Goal: Task Accomplishment & Management: Complete application form

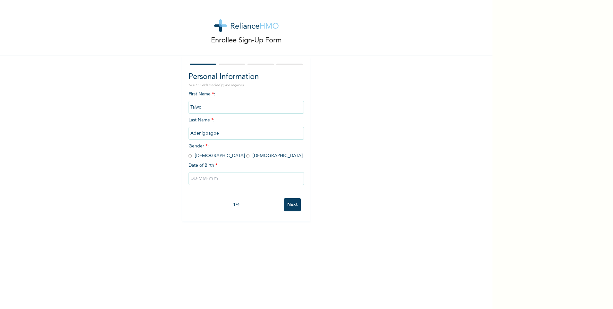
click at [189, 157] on input "radio" at bounding box center [190, 156] width 3 height 6
radio input "true"
click at [206, 179] on input "text" at bounding box center [246, 178] width 115 height 13
select select "7"
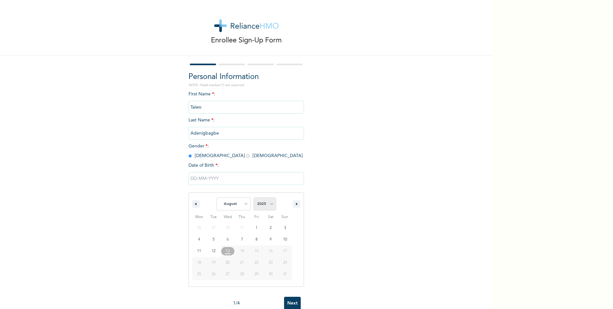
click at [269, 203] on select "2025 2024 2023 2022 2021 2020 2019 2018 2017 2016 2015 2014 2013 2012 2011 2010…" at bounding box center [265, 203] width 22 height 13
select select "1993"
click at [254, 198] on select "2025 2024 2023 2022 2021 2020 2019 2018 2017 2016 2015 2014 2013 2012 2011 2010…" at bounding box center [265, 203] width 22 height 13
click at [219, 178] on input "text" at bounding box center [246, 178] width 115 height 13
click at [214, 177] on input "text" at bounding box center [246, 178] width 115 height 13
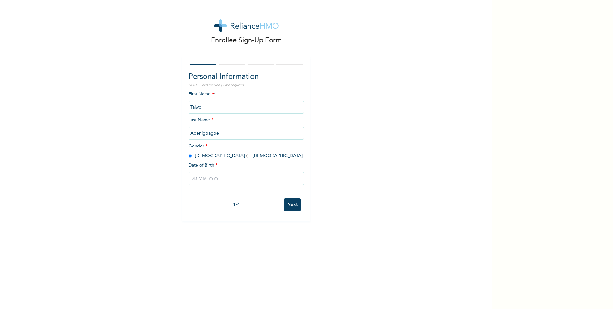
select select "7"
click at [261, 204] on select "2025 2024 2023 2022 2021 2020 2019 2018 2017 2016 2015 2014 2013 2012 2011 2010…" at bounding box center [265, 203] width 22 height 13
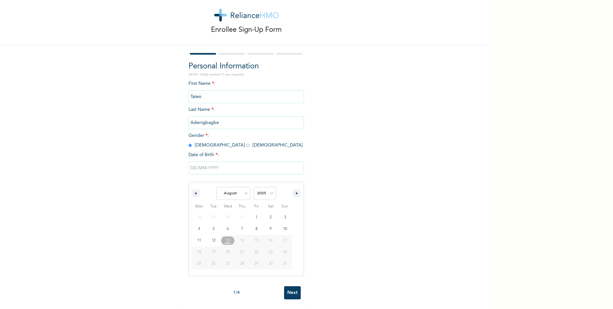
click at [248, 164] on input "text" at bounding box center [246, 167] width 115 height 13
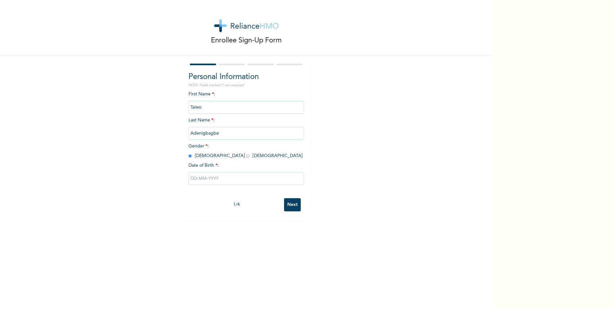
scroll to position [0, 0]
click at [249, 174] on input "text" at bounding box center [246, 178] width 115 height 13
select select "7"
click at [269, 202] on select "2025 2024 2023 2022 2021 2020 2019 2018 2017 2016 2015 2014 2013 2012 2011 2010…" at bounding box center [265, 203] width 22 height 13
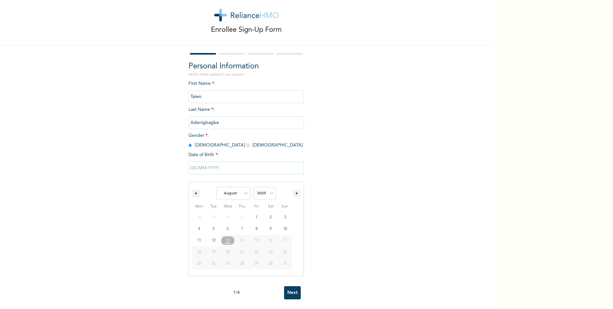
scroll to position [16, 0]
click at [268, 189] on select "2025 2024 2023 2022 2021 2020 2019 2018 2017 2016 2015 2014 2013 2012 2011 2010…" at bounding box center [265, 193] width 22 height 13
select select "1993"
click at [254, 187] on select "2025 2024 2023 2022 2021 2020 2019 2018 2017 2016 2015 2014 2013 2012 2011 2010…" at bounding box center [265, 193] width 22 height 13
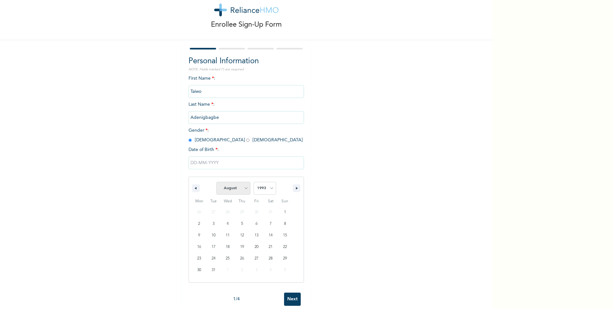
click at [237, 191] on select "January February March April May June July August September October November De…" at bounding box center [233, 188] width 34 height 13
select select "3"
click at [216, 182] on select "January February March April May June July August September October November De…" at bounding box center [233, 188] width 34 height 13
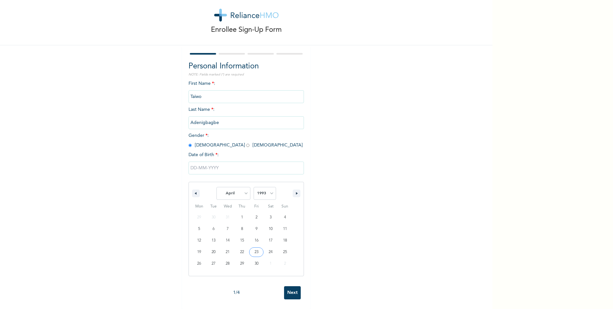
type input "[DATE]"
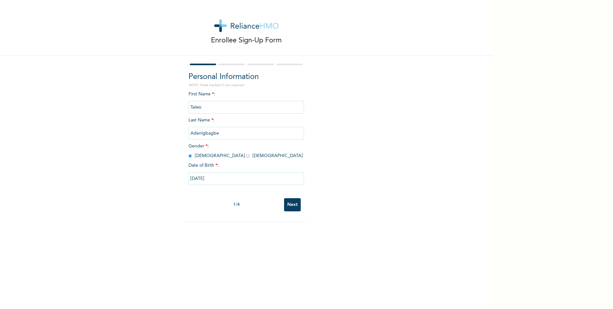
click at [222, 175] on input "[DATE]" at bounding box center [246, 178] width 115 height 13
select select "3"
select select "1993"
click at [204, 177] on input "[DATE]" at bounding box center [246, 178] width 115 height 13
select select "3"
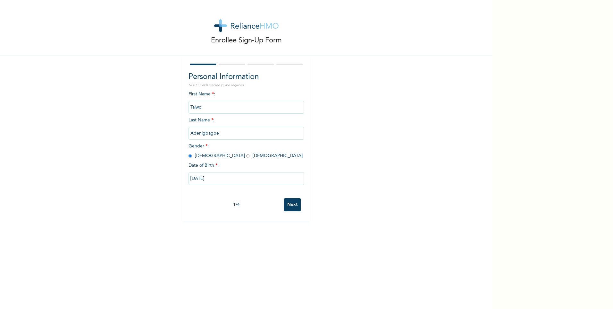
select select "1993"
type input "[DATE]"
click at [287, 202] on input "Next" at bounding box center [292, 204] width 17 height 13
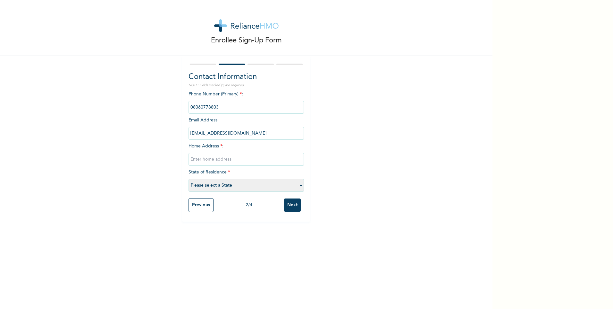
click at [225, 160] on input "text" at bounding box center [246, 159] width 115 height 13
type input "Beside [GEOGRAPHIC_DATA], [GEOGRAPHIC_DATA], [GEOGRAPHIC_DATA], [GEOGRAPHIC_DAT…"
click at [226, 188] on select "Please select a State [PERSON_NAME] (FCT) [PERSON_NAME] Ibom [GEOGRAPHIC_DATA] …" at bounding box center [246, 185] width 115 height 13
select select "29"
click at [189, 179] on select "Please select a State [PERSON_NAME] (FCT) [PERSON_NAME] Ibom [GEOGRAPHIC_DATA] …" at bounding box center [246, 185] width 115 height 13
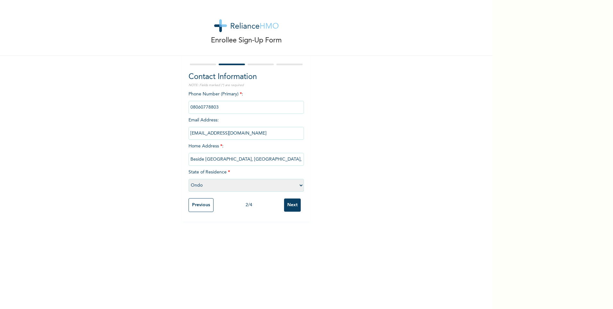
click at [288, 207] on input "Next" at bounding box center [292, 204] width 17 height 13
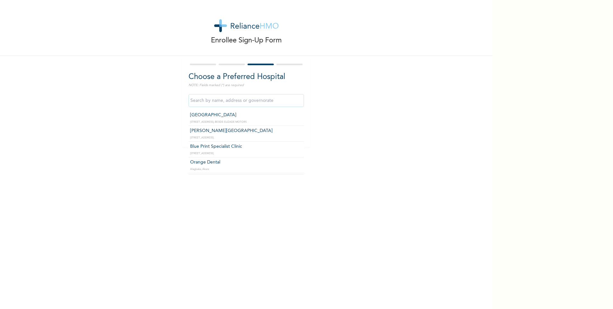
click at [239, 103] on input "text" at bounding box center [246, 100] width 115 height 13
type input "[GEOGRAPHIC_DATA]"
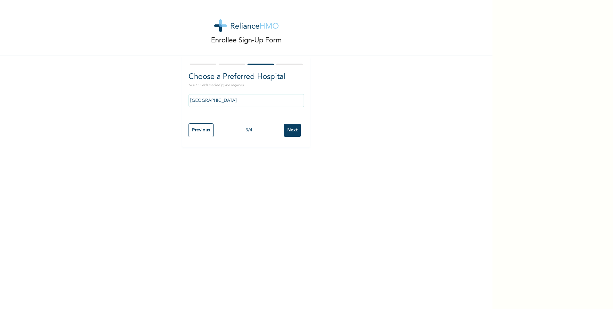
click at [288, 125] on input "Next" at bounding box center [292, 129] width 17 height 13
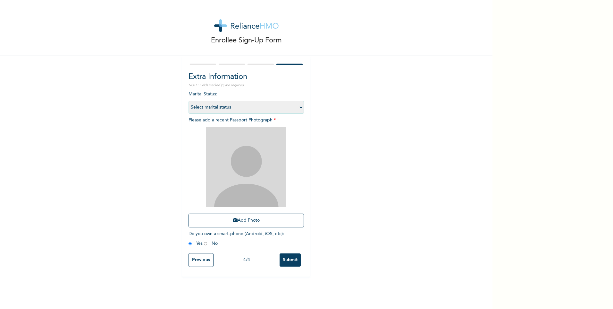
click at [247, 108] on select "Select marital status [DEMOGRAPHIC_DATA] Married [DEMOGRAPHIC_DATA] Widow/[DEMO…" at bounding box center [246, 107] width 115 height 13
select select "1"
click at [189, 101] on select "Select marital status [DEMOGRAPHIC_DATA] Married [DEMOGRAPHIC_DATA] Widow/[DEMO…" at bounding box center [246, 107] width 115 height 13
click at [237, 222] on button "Add Photo" at bounding box center [246, 220] width 115 height 14
click at [261, 167] on img at bounding box center [246, 167] width 80 height 80
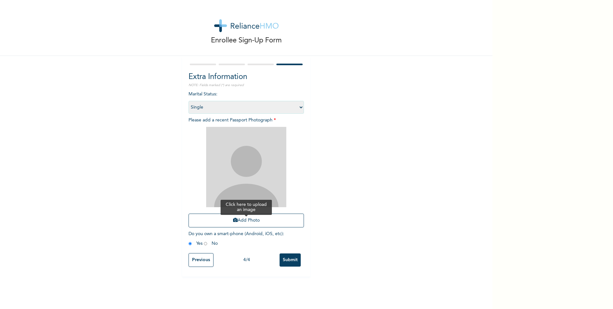
click at [233, 223] on button "Add Photo" at bounding box center [246, 220] width 115 height 14
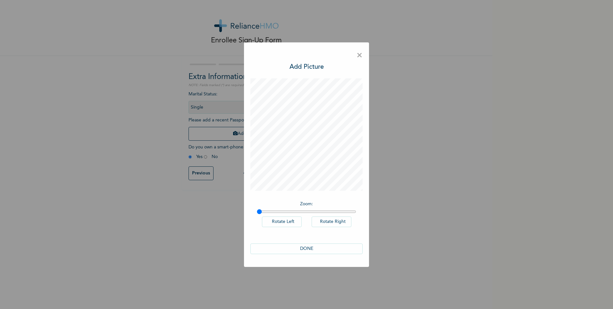
click at [307, 247] on button "DONE" at bounding box center [306, 248] width 112 height 11
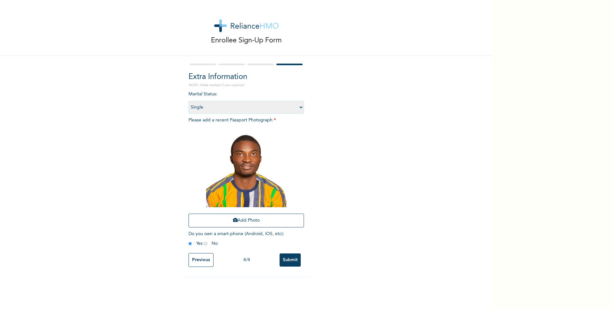
click at [284, 259] on input "Submit" at bounding box center [290, 259] width 21 height 13
